Goal: Check status

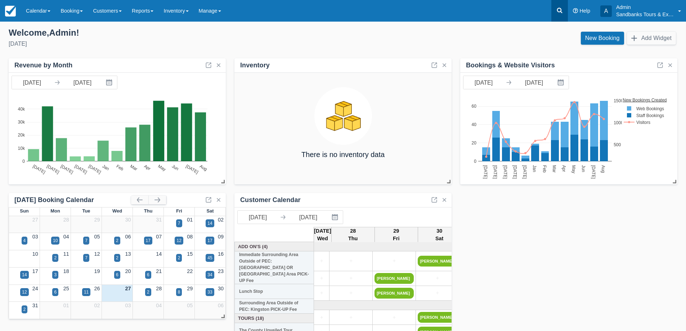
click at [559, 9] on icon at bounding box center [559, 10] width 7 height 7
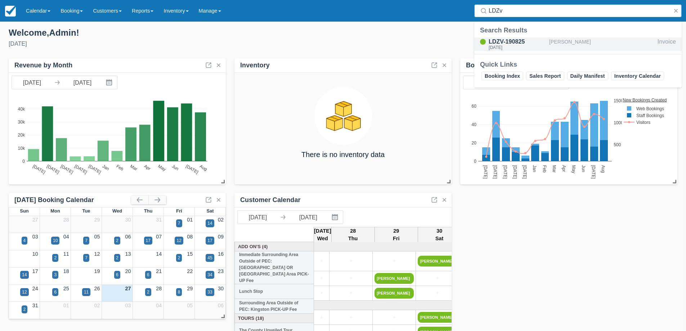
type input "LDZv"
click at [517, 40] on div "LDZV-190825" at bounding box center [518, 41] width 58 height 9
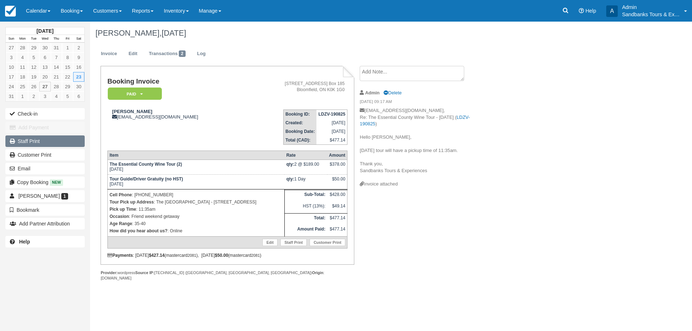
click at [32, 142] on link "Staff Print" at bounding box center [44, 141] width 79 height 12
click at [562, 10] on icon at bounding box center [565, 10] width 7 height 7
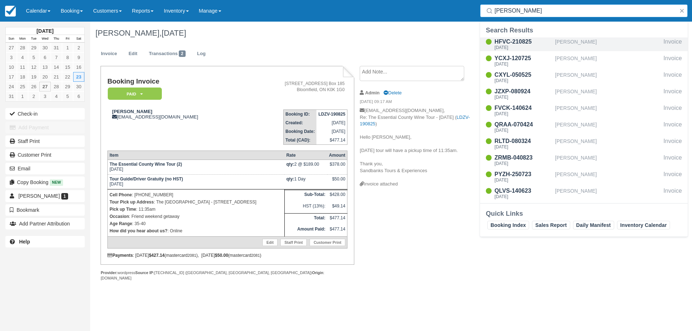
type input "[PERSON_NAME]"
click at [512, 40] on div "HFVC-210825" at bounding box center [523, 41] width 58 height 9
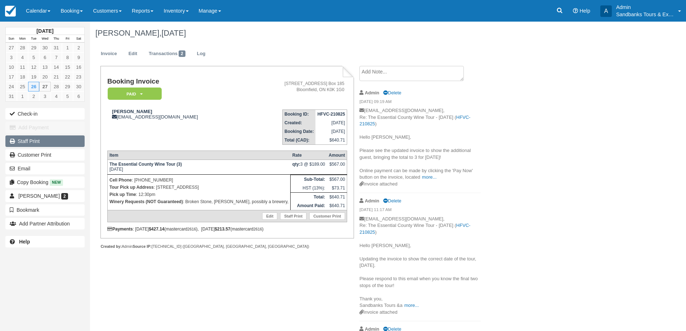
click at [28, 144] on link "Staff Print" at bounding box center [44, 141] width 79 height 12
